Goal: Task Accomplishment & Management: Manage account settings

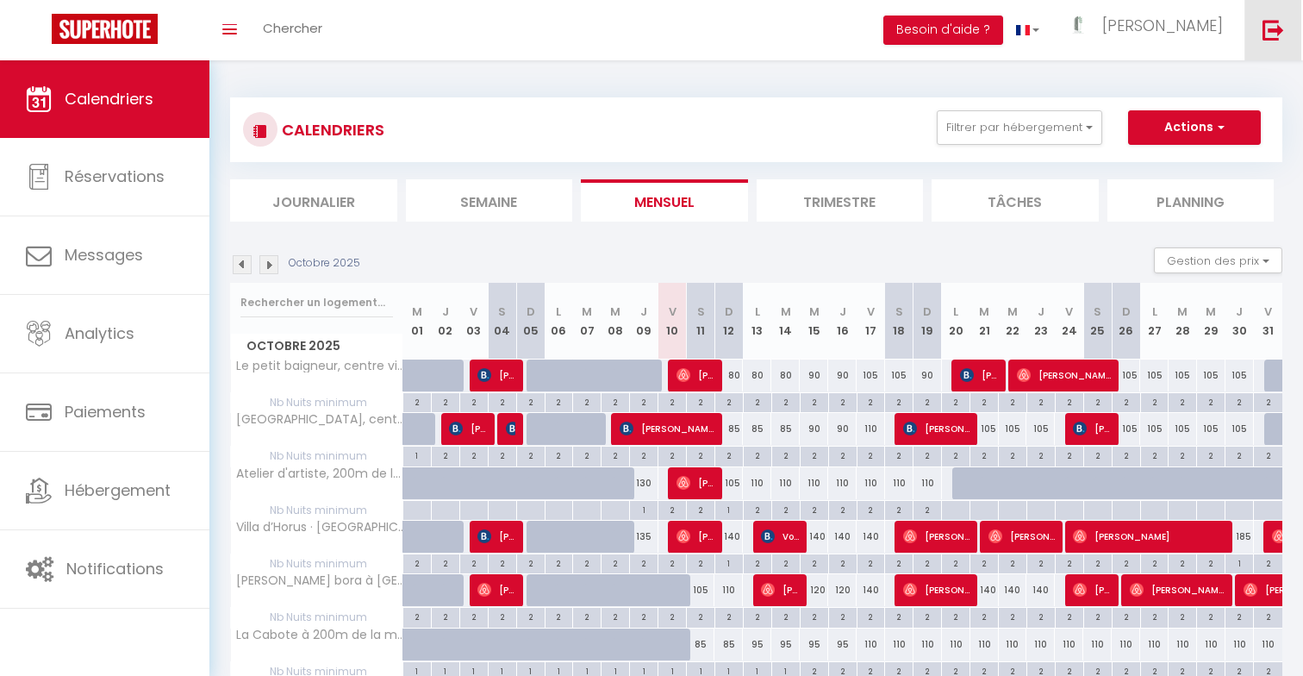
click at [1288, 27] on link at bounding box center [1272, 30] width 57 height 60
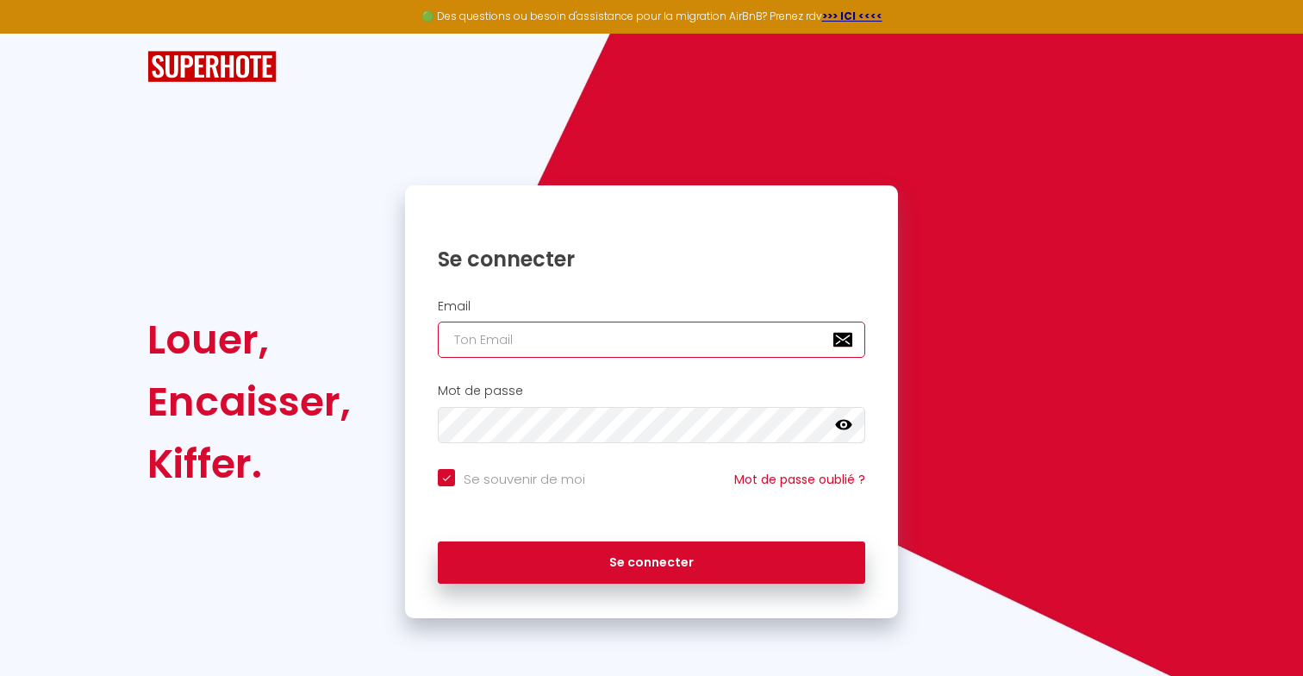
click at [630, 332] on input "email" at bounding box center [651, 339] width 427 height 36
type input "s"
checkbox input "true"
type input "su"
checkbox input "true"
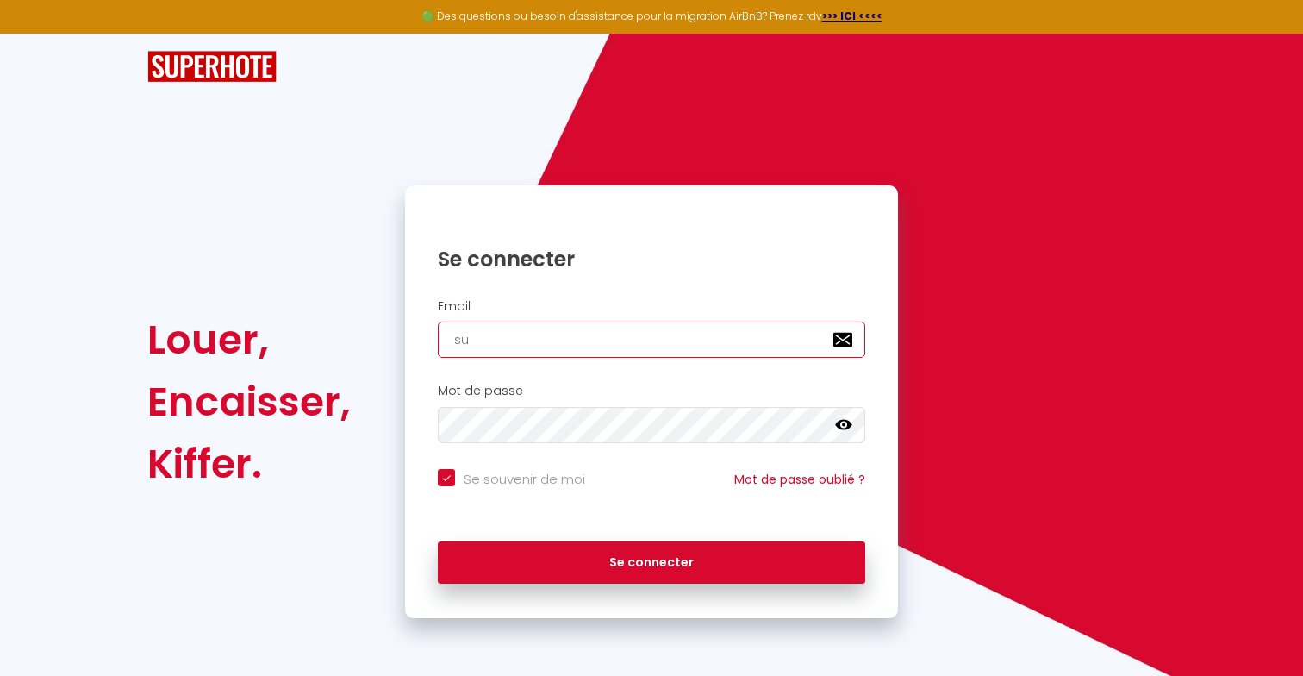
type input "[EMAIL_ADDRESS][DOMAIN_NAME]"
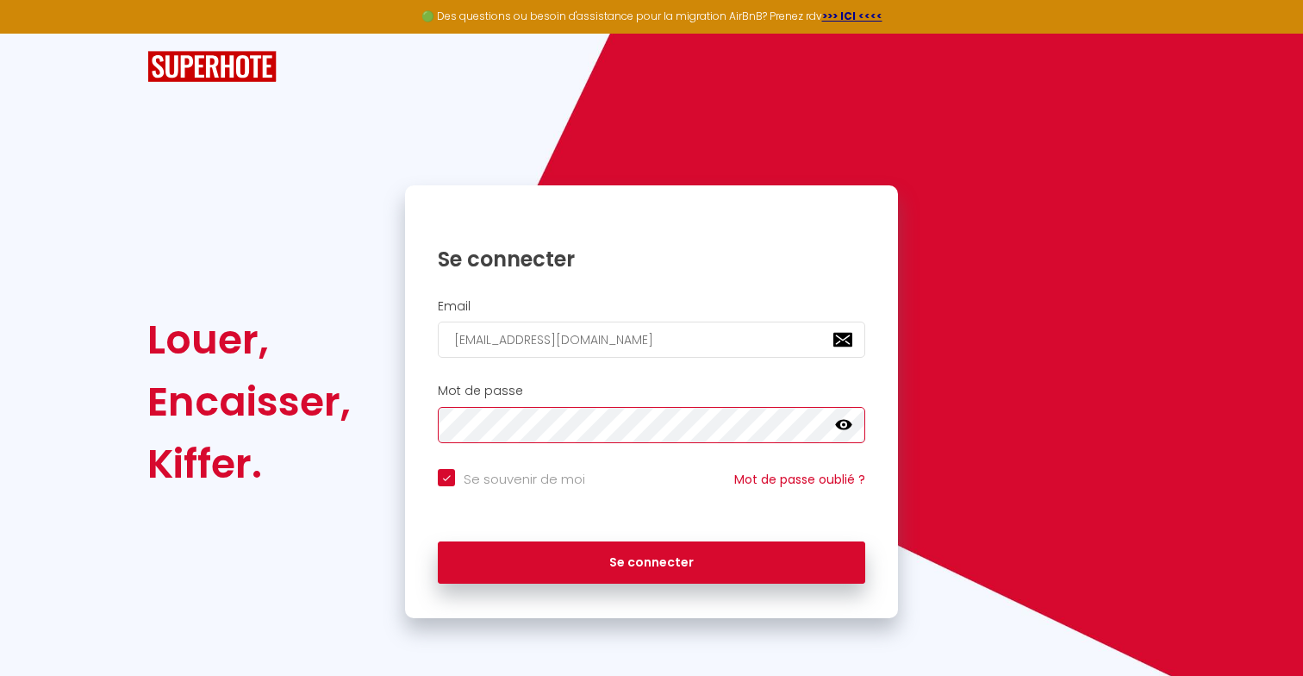
click at [438, 541] on button "Se connecter" at bounding box center [651, 562] width 427 height 43
checkbox input "true"
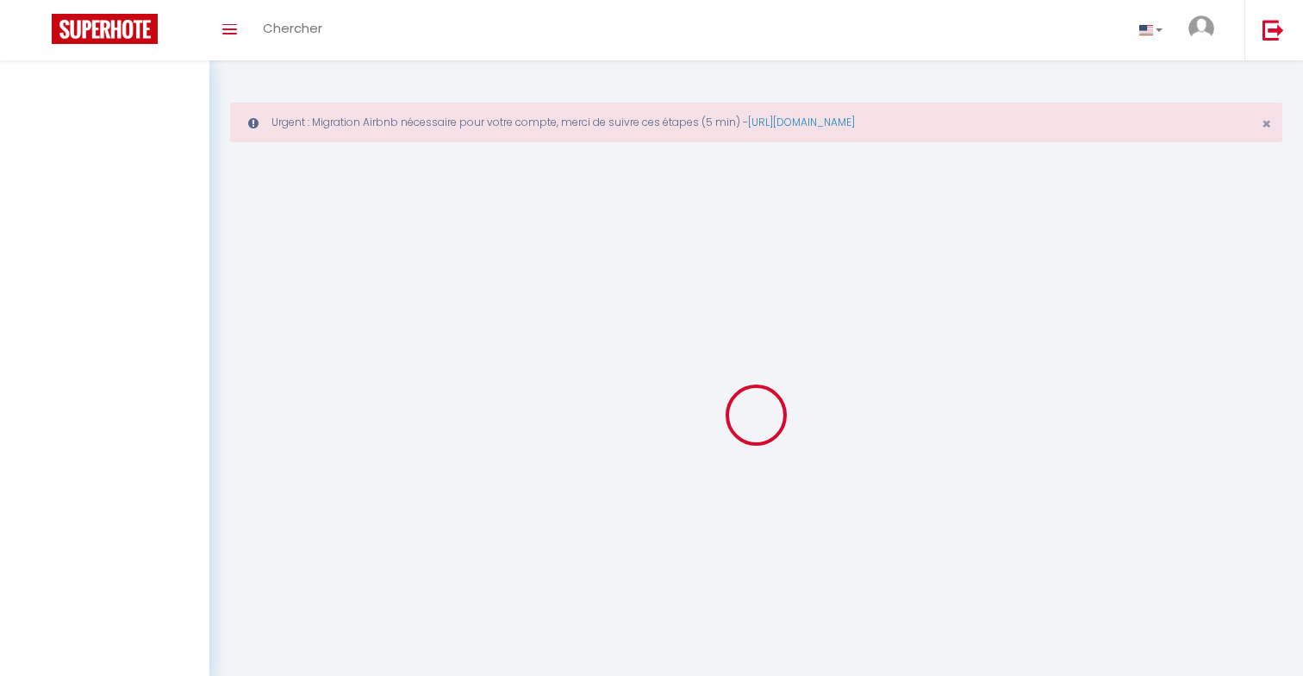
select select
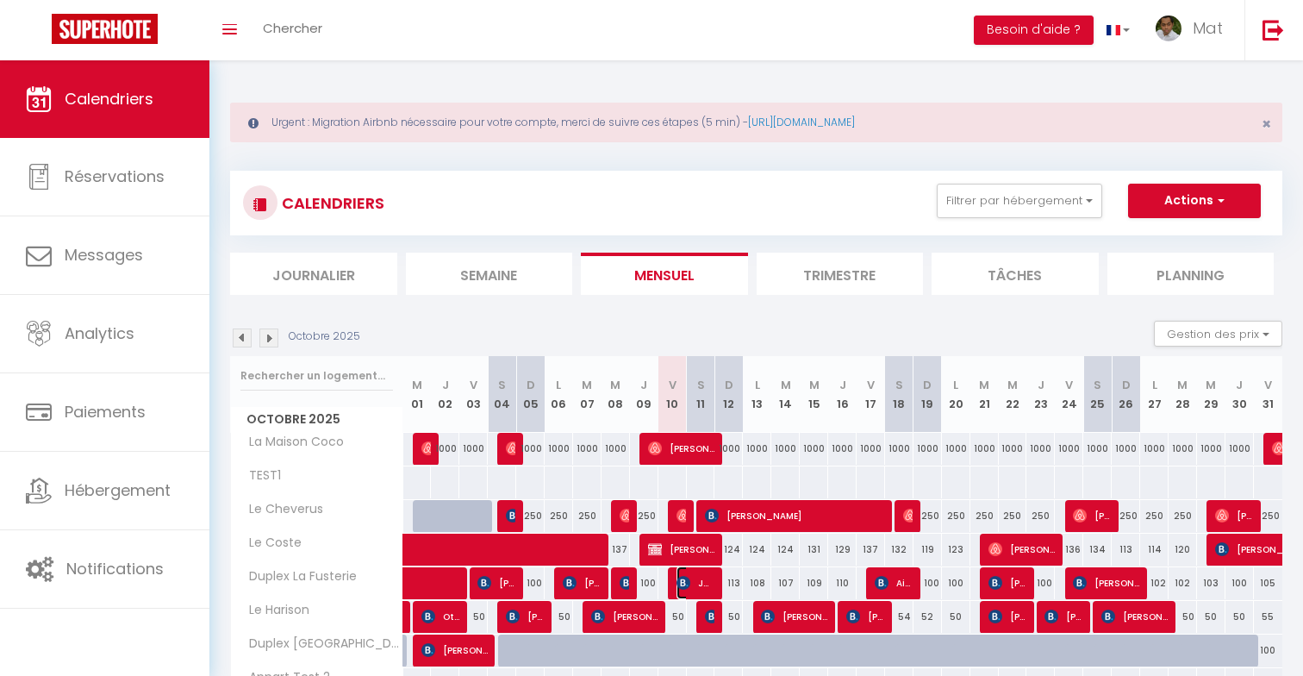
click at [689, 587] on span "Jgerenaia Ana" at bounding box center [696, 582] width 38 height 33
select select "OK"
select select "KO"
select select "0"
select select "1"
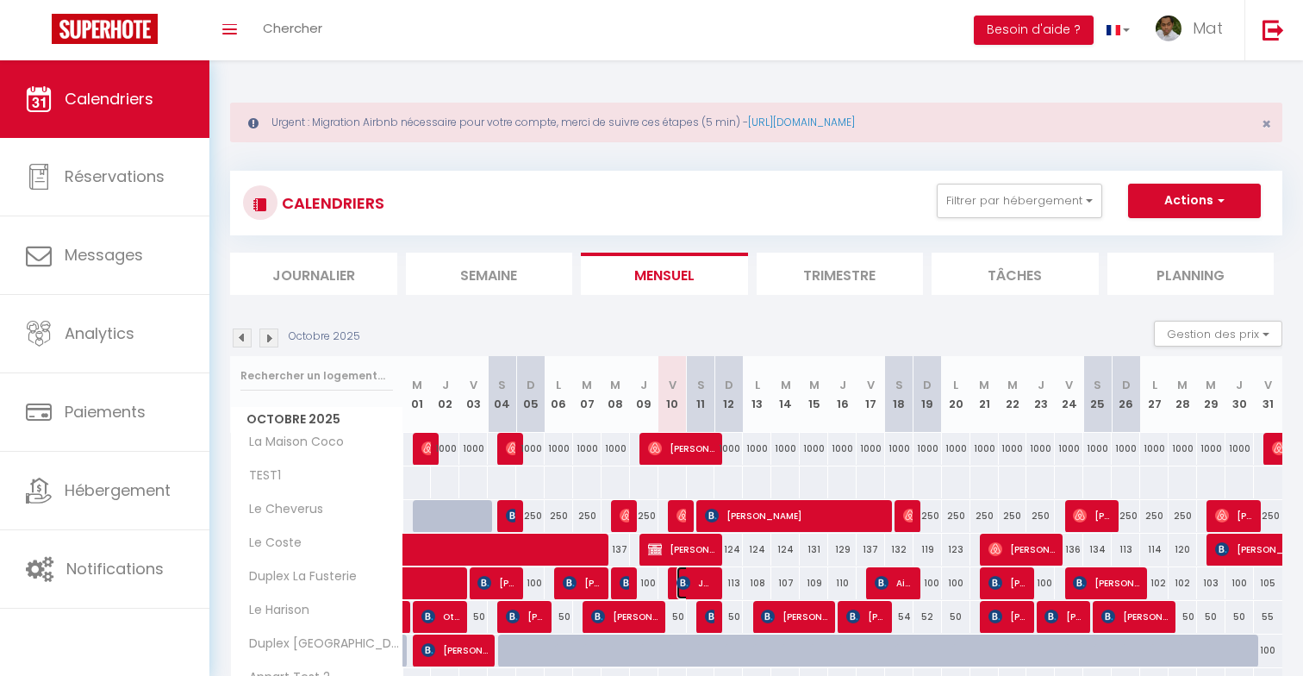
select select "1"
select select
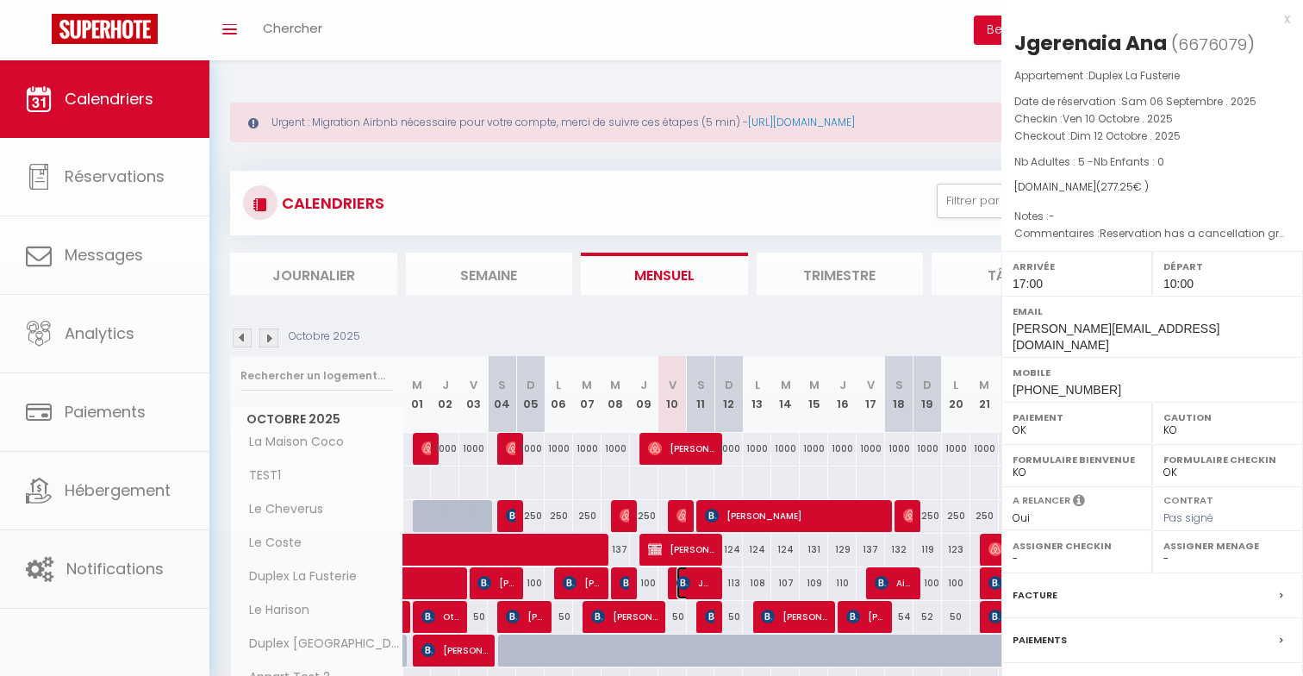
select select "2365"
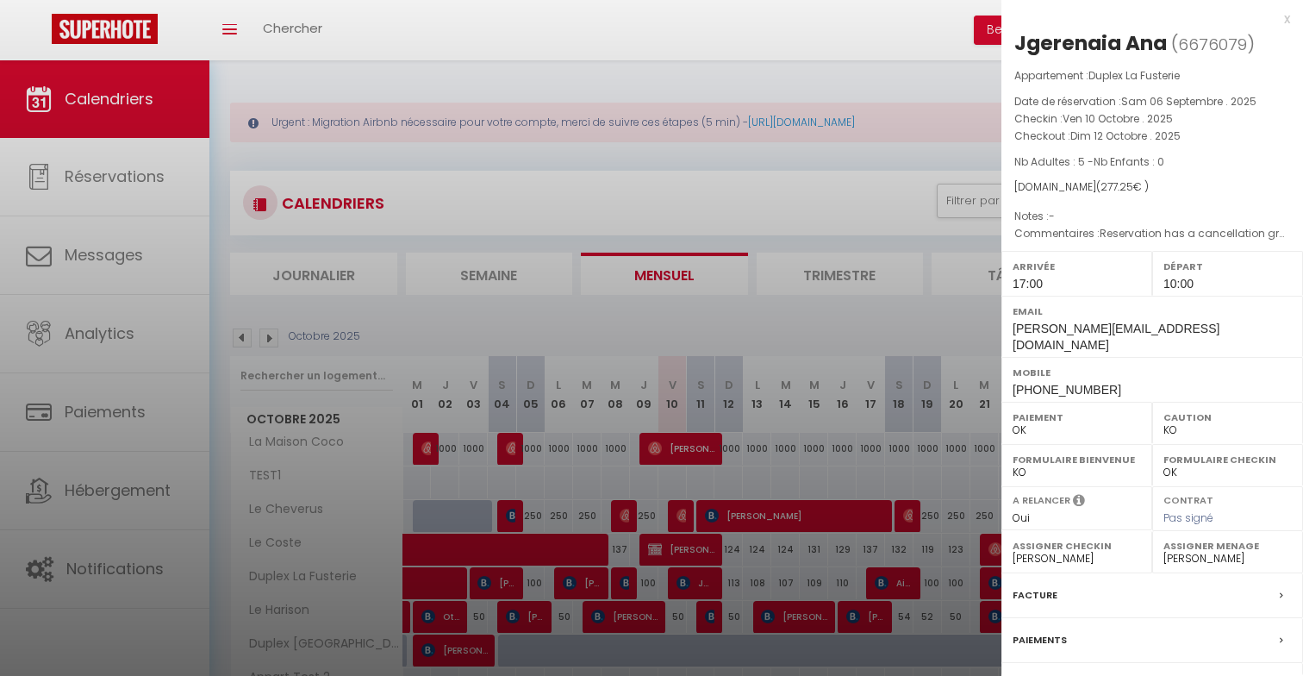
click at [1068, 383] on span "[PHONE_NUMBER]" at bounding box center [1067, 390] width 109 height 14
click at [1072, 329] on span "[PERSON_NAME][EMAIL_ADDRESS][DOMAIN_NAME]" at bounding box center [1116, 336] width 207 height 30
copy div "[PERSON_NAME][EMAIL_ADDRESS][DOMAIN_NAME]"
